Goal: Task Accomplishment & Management: Use online tool/utility

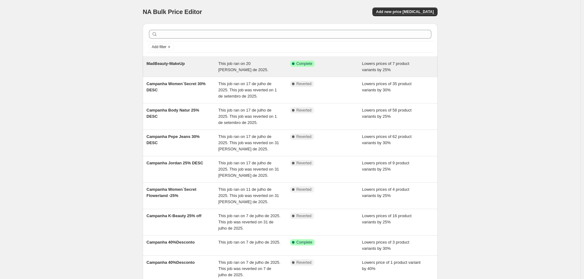
click at [367, 65] on span "Lowers prices of 7 product variants by 25%" at bounding box center [385, 66] width 47 height 11
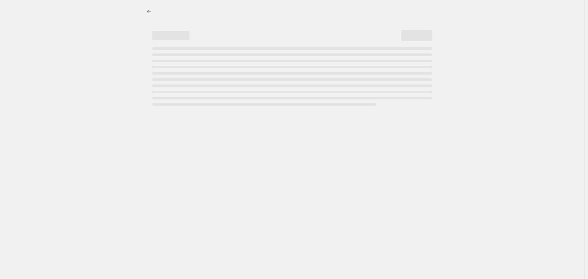
select select "percentage"
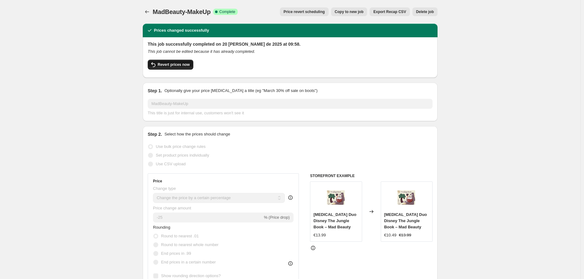
click at [177, 64] on span "Revert prices now" at bounding box center [174, 64] width 32 height 5
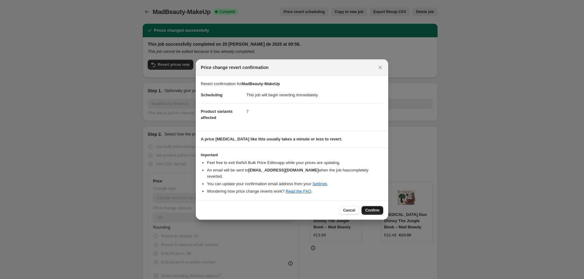
click at [372, 208] on span "Confirm" at bounding box center [372, 210] width 14 height 5
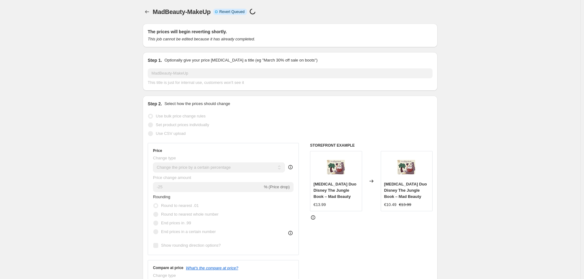
select select "percentage"
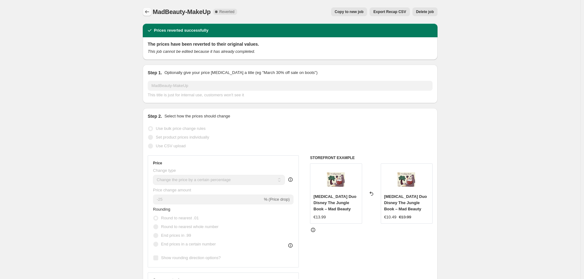
click at [151, 11] on button "Price change jobs" at bounding box center [147, 11] width 9 height 9
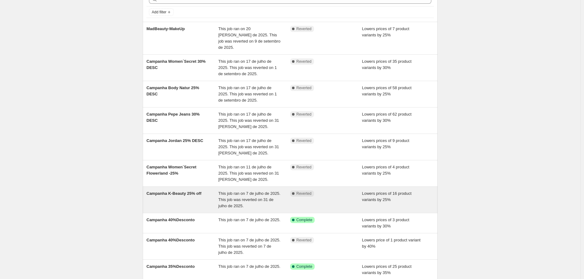
scroll to position [91, 0]
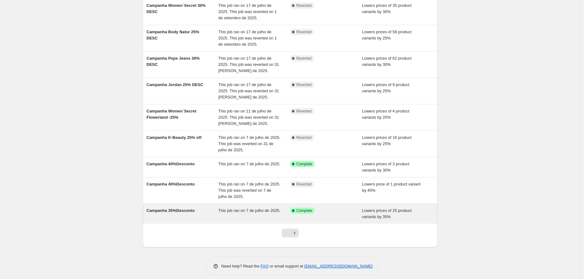
click at [281, 208] on div "This job ran on 7 de julho de 2025." at bounding box center [254, 213] width 72 height 12
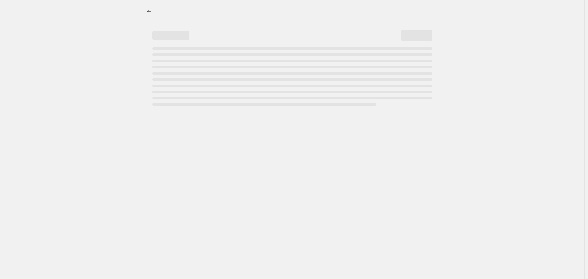
select select "percentage"
select select "collection"
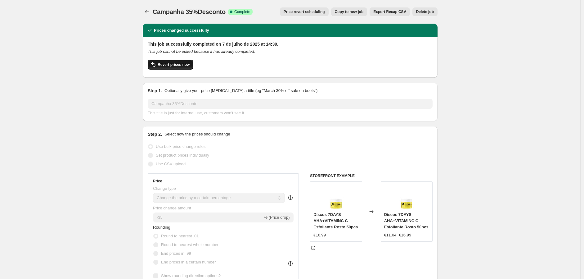
click at [184, 66] on span "Revert prices now" at bounding box center [174, 64] width 32 height 5
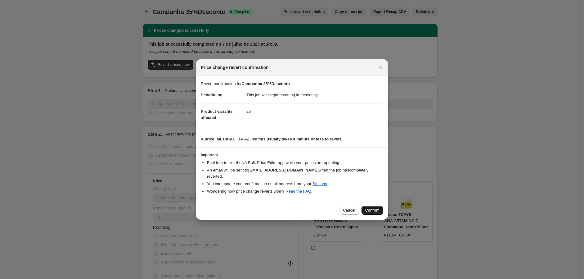
click at [370, 208] on span "Confirm" at bounding box center [372, 210] width 14 height 5
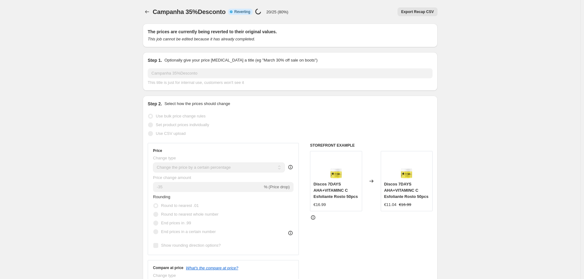
select select "percentage"
select select "collection"
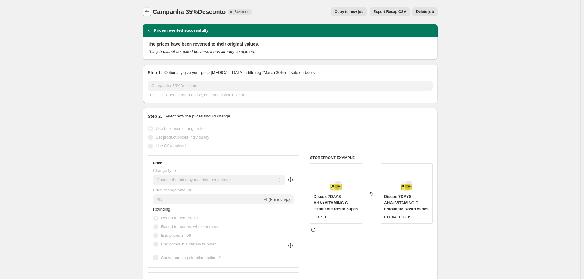
click at [150, 12] on icon "Price change jobs" at bounding box center [147, 12] width 6 height 6
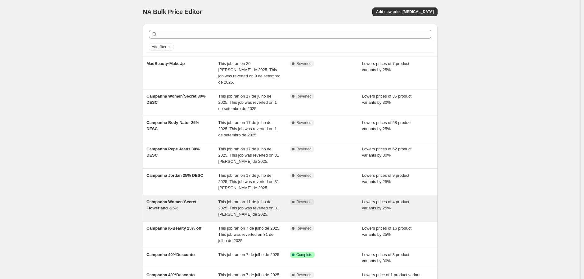
scroll to position [97, 0]
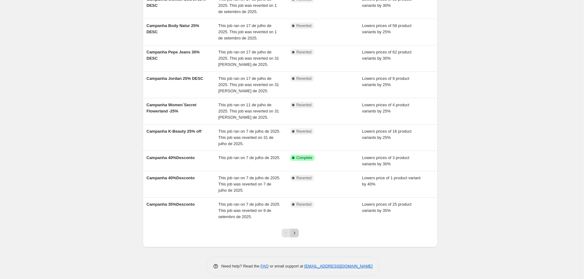
click at [294, 230] on icon "Next" at bounding box center [294, 233] width 6 height 6
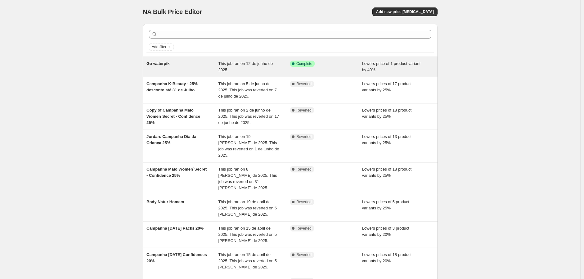
click at [177, 65] on div "Go waterpik" at bounding box center [182, 67] width 72 height 12
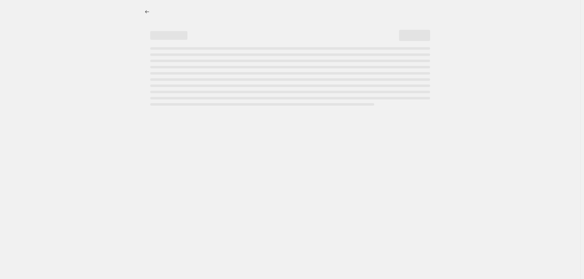
select select "percentage"
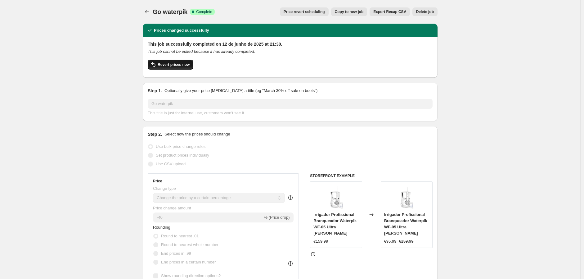
click at [175, 64] on span "Revert prices now" at bounding box center [174, 64] width 32 height 5
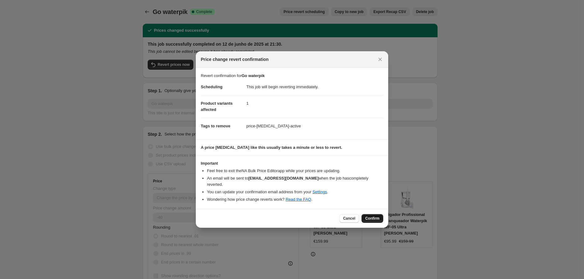
click at [376, 217] on span "Confirm" at bounding box center [372, 218] width 14 height 5
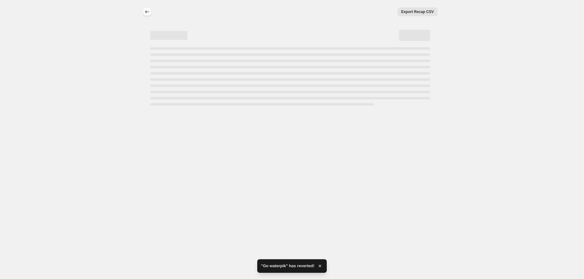
select select "percentage"
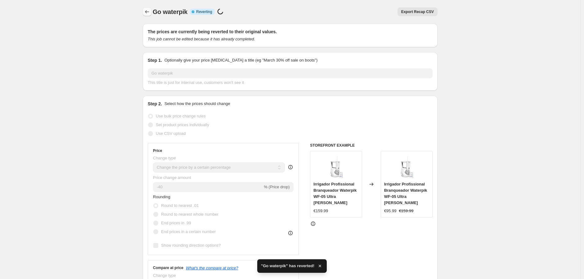
click at [149, 9] on icon "Price change jobs" at bounding box center [147, 12] width 6 height 6
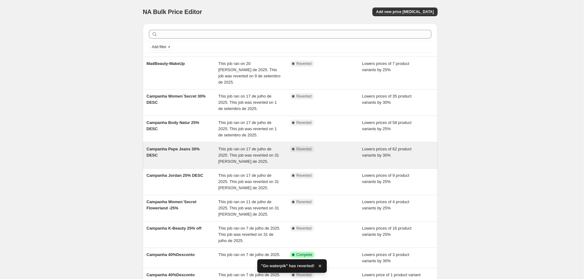
scroll to position [97, 0]
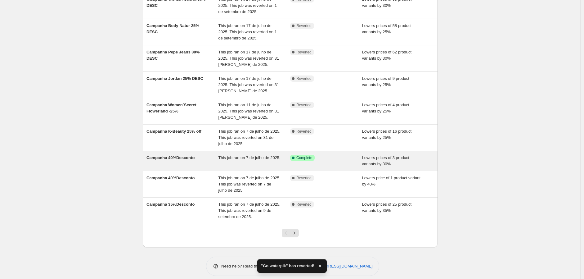
click at [183, 155] on span "Campanha 40%Desconto" at bounding box center [170, 157] width 48 height 5
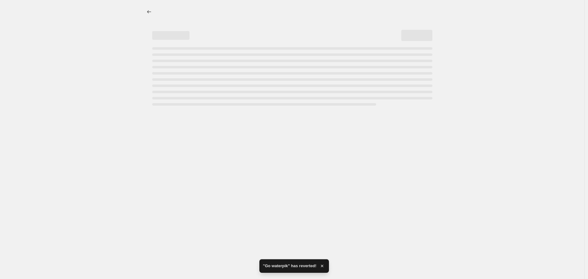
select select "percentage"
select select "collection"
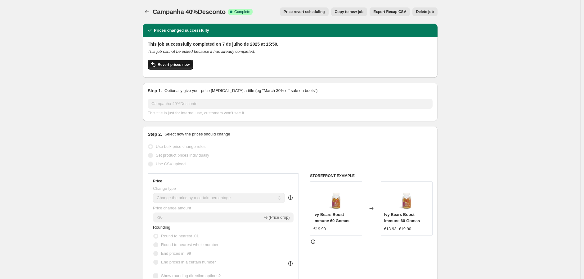
click at [168, 64] on span "Revert prices now" at bounding box center [174, 64] width 32 height 5
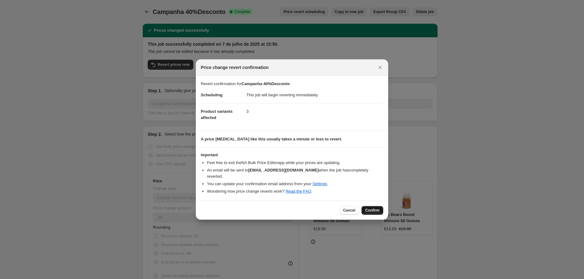
click at [369, 208] on span "Confirm" at bounding box center [372, 210] width 14 height 5
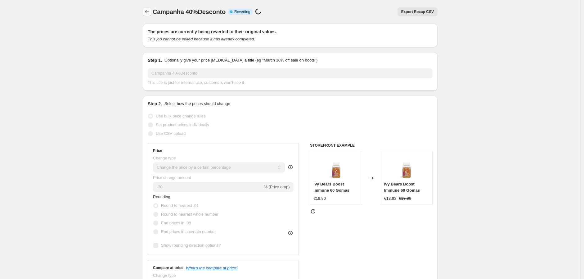
click at [148, 11] on icon "Price change jobs" at bounding box center [147, 12] width 6 height 6
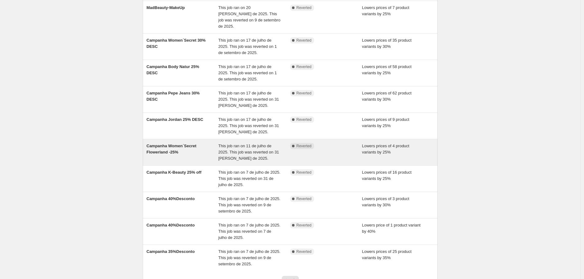
scroll to position [103, 0]
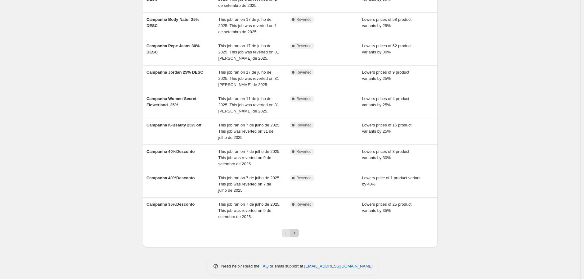
click at [296, 228] on button "Next" at bounding box center [294, 232] width 9 height 9
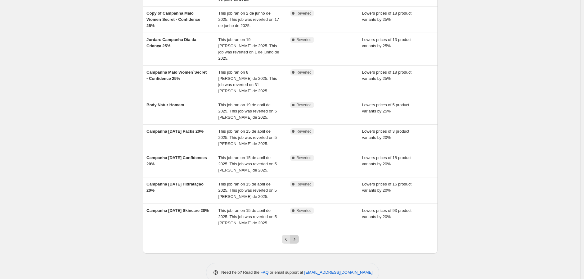
click at [298, 236] on icon "Next" at bounding box center [294, 239] width 6 height 6
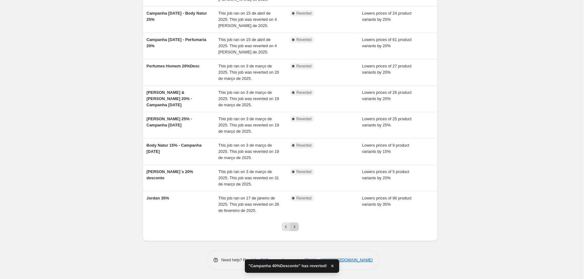
click at [298, 225] on icon "Next" at bounding box center [294, 226] width 6 height 6
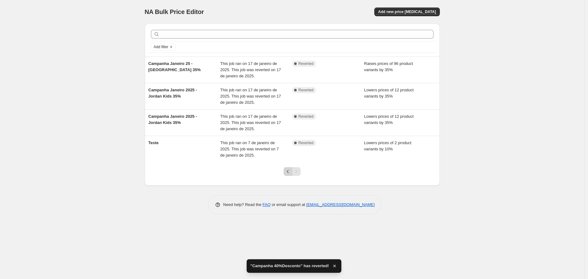
click at [285, 171] on icon "Previous" at bounding box center [288, 171] width 6 height 6
